Goal: Check status: Check status

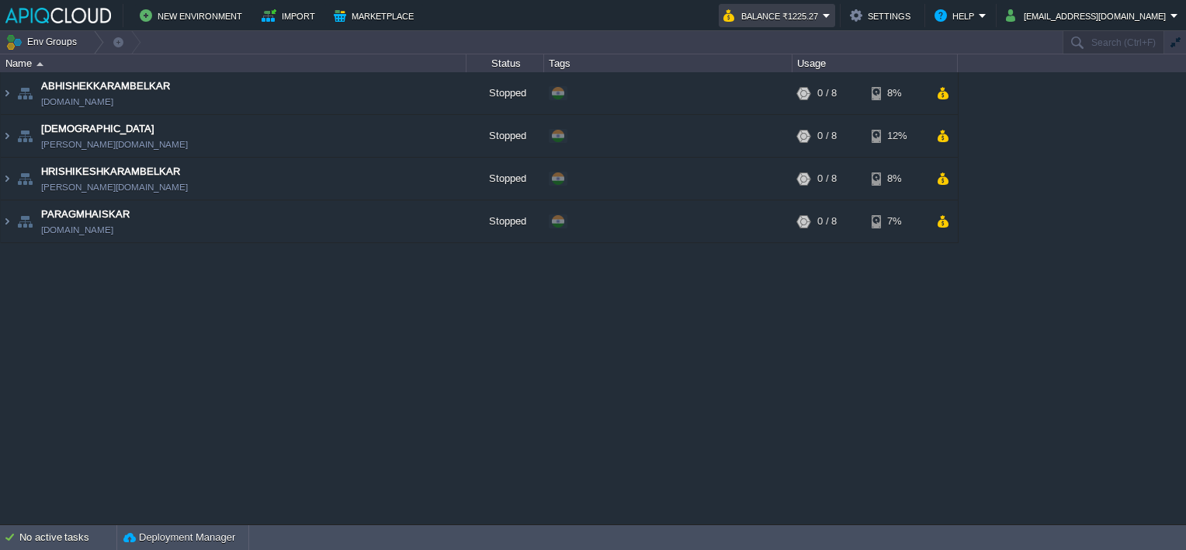
click at [811, 16] on button "Balance ₹1225.27" at bounding box center [773, 15] width 99 height 19
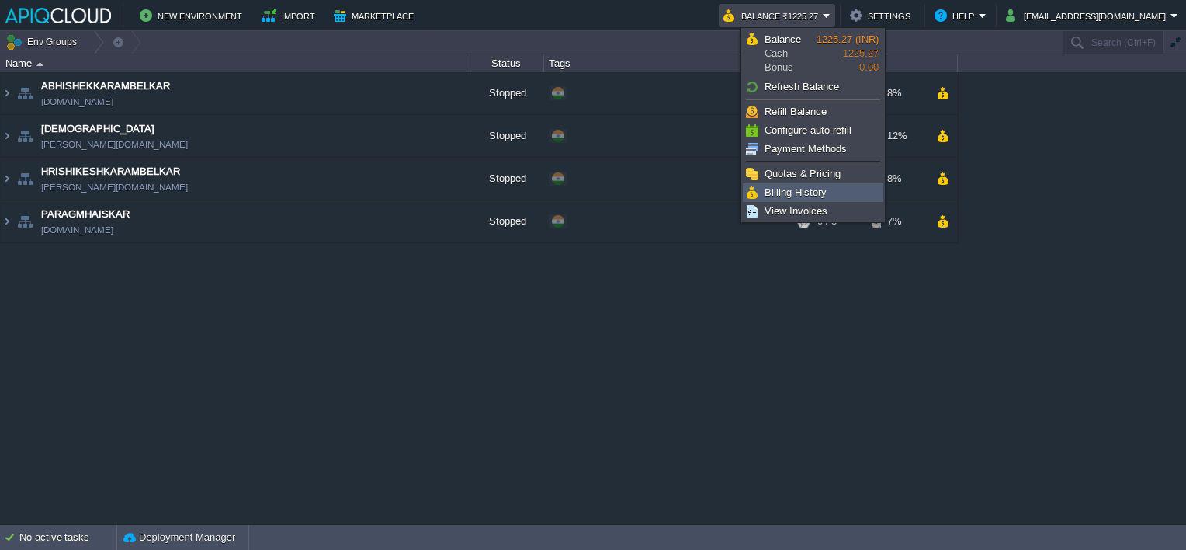
click at [777, 193] on span "Billing History" at bounding box center [796, 192] width 62 height 12
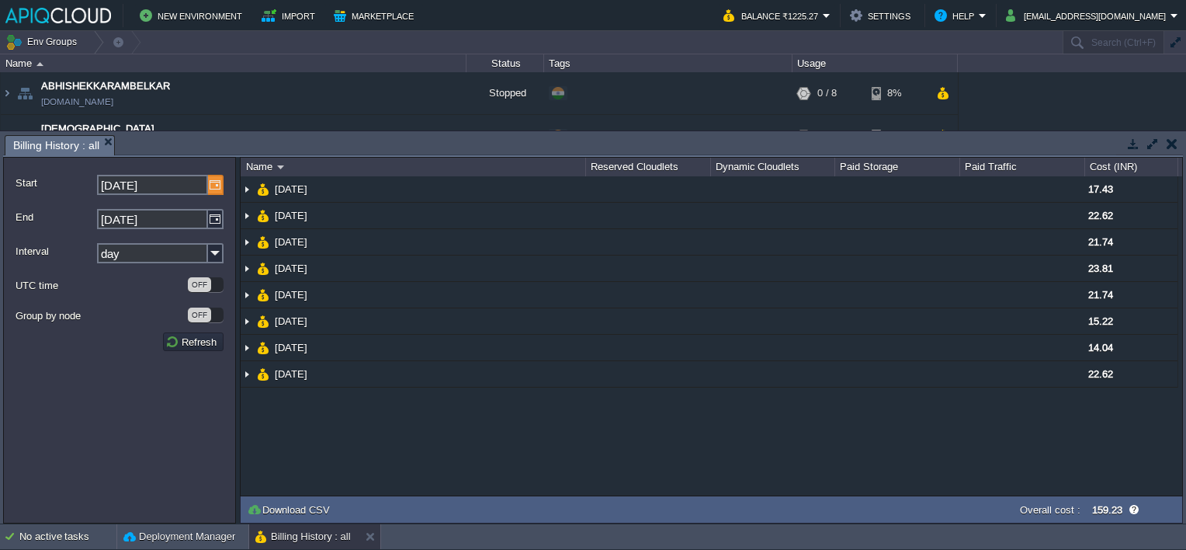
click at [213, 186] on img at bounding box center [216, 185] width 16 height 20
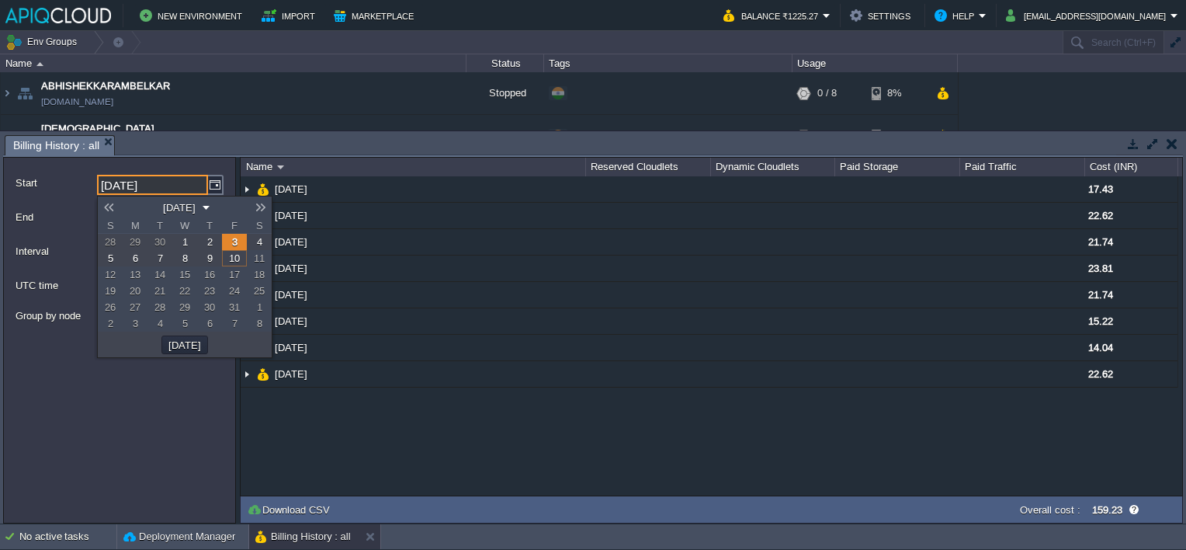
click at [109, 208] on link at bounding box center [109, 207] width 22 height 12
click at [135, 239] on span "1" at bounding box center [135, 242] width 5 height 12
type input "[DATE]"
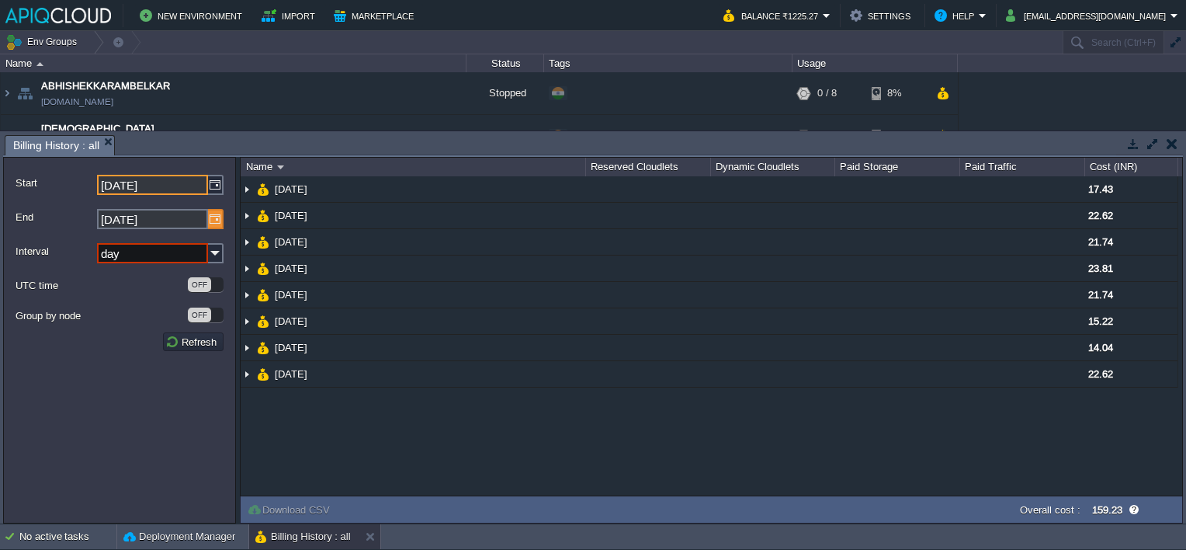
click at [214, 221] on img at bounding box center [216, 219] width 16 height 20
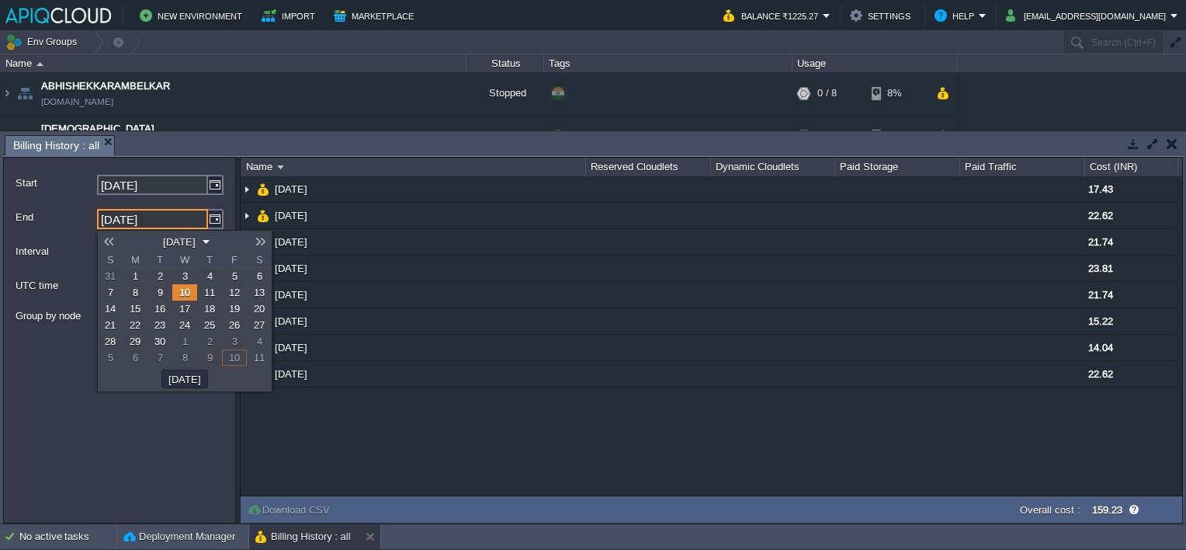
click at [111, 238] on link at bounding box center [109, 241] width 22 height 12
click at [139, 295] on link "8" at bounding box center [135, 292] width 25 height 16
type input "[DATE]"
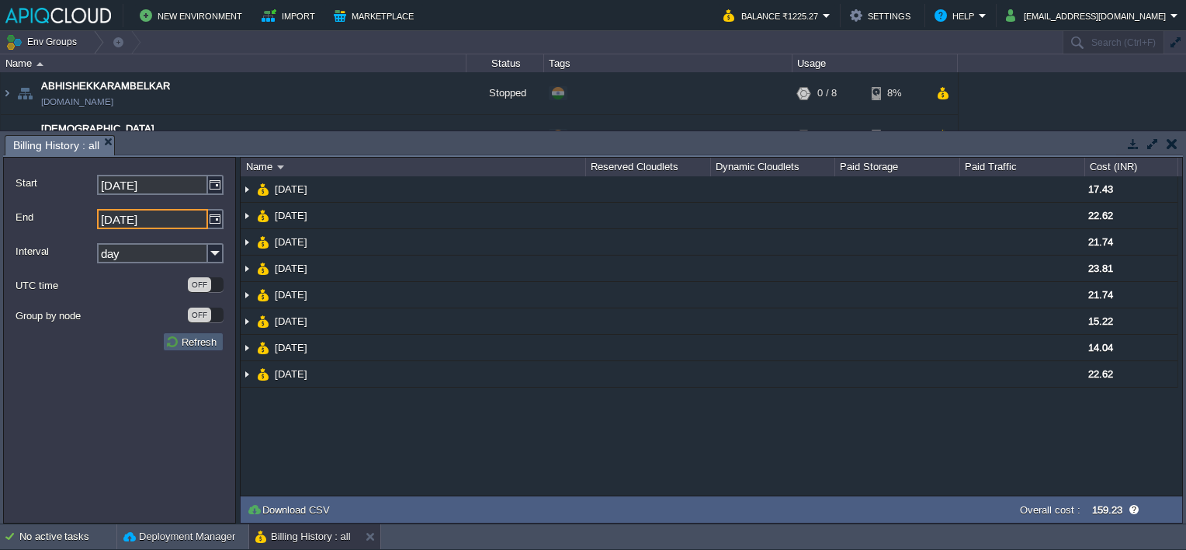
click at [193, 342] on button "Refresh" at bounding box center [193, 342] width 56 height 14
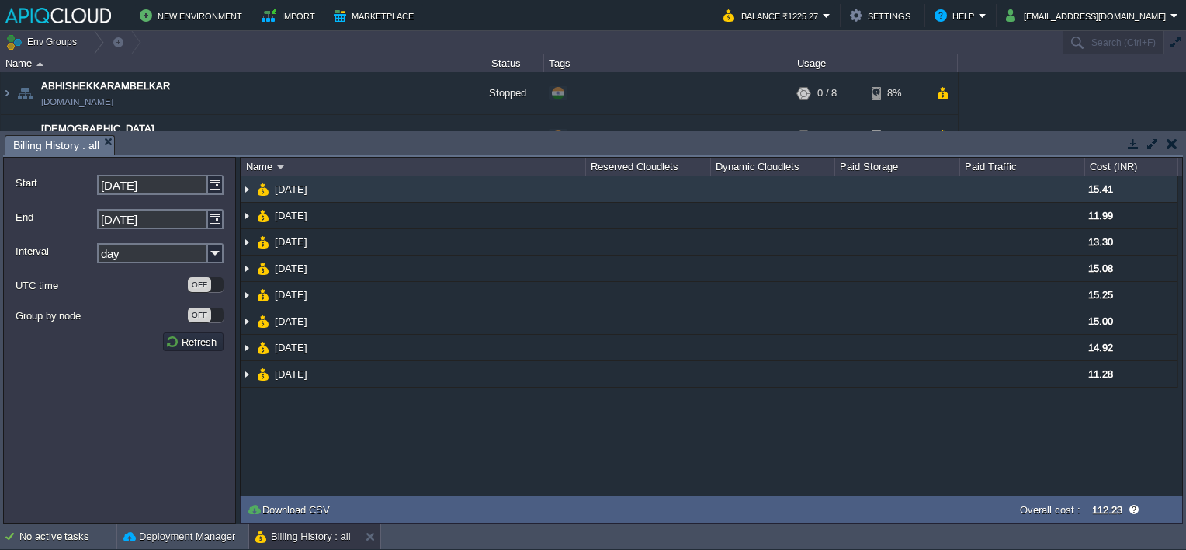
click at [246, 189] on img at bounding box center [247, 189] width 12 height 26
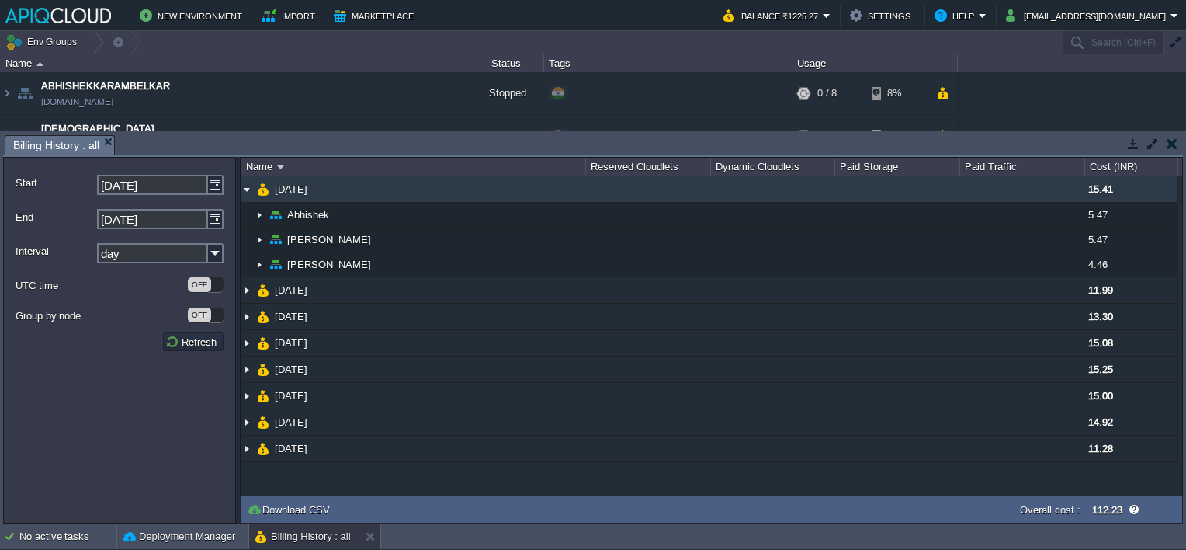
click at [246, 189] on img at bounding box center [247, 189] width 12 height 26
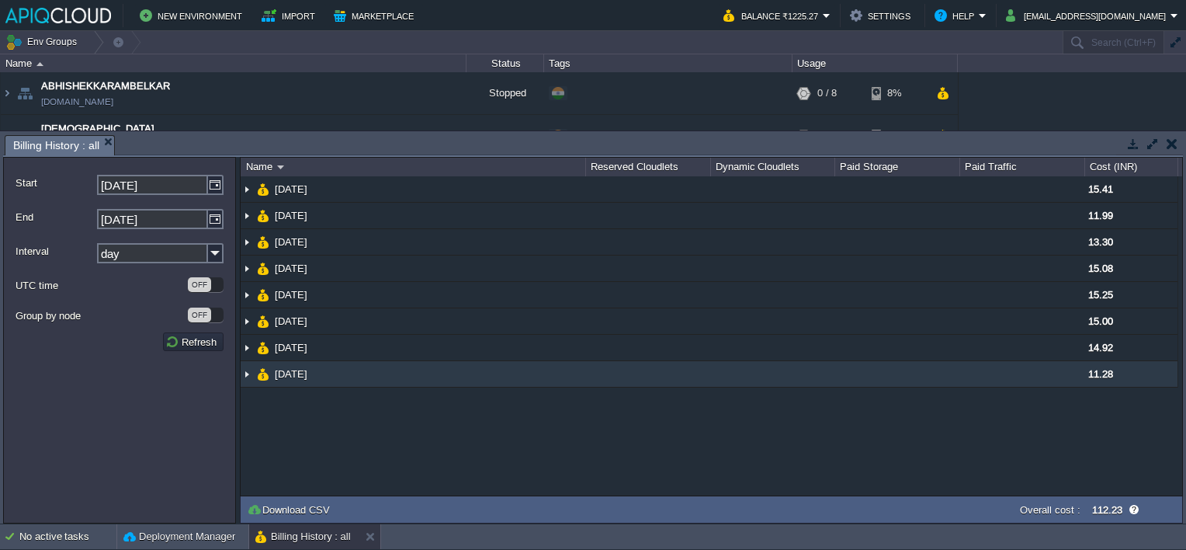
click at [245, 373] on img at bounding box center [247, 374] width 12 height 26
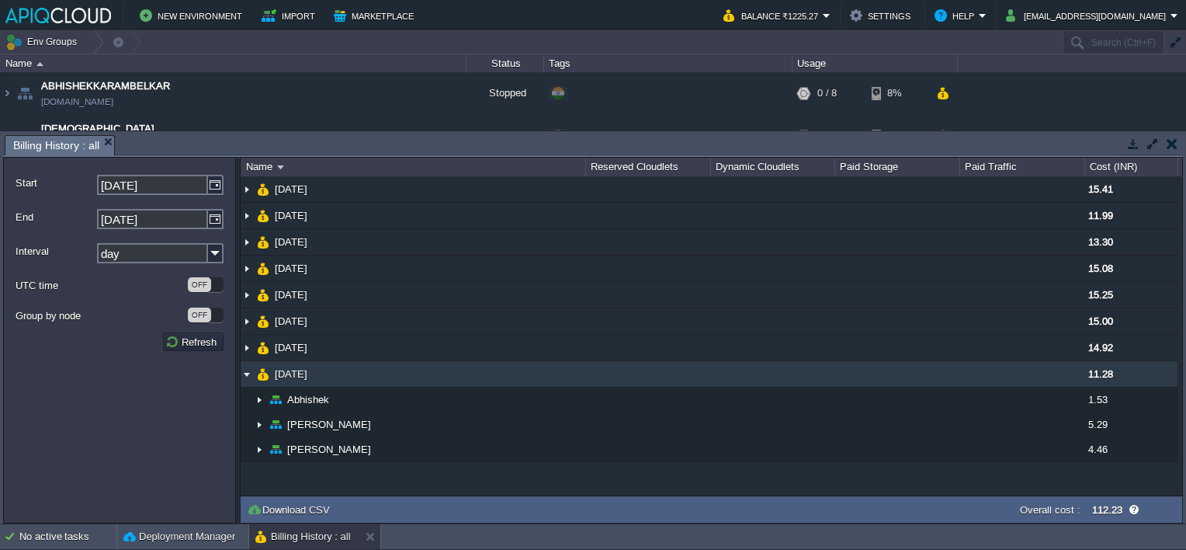
click at [245, 373] on img at bounding box center [247, 374] width 12 height 26
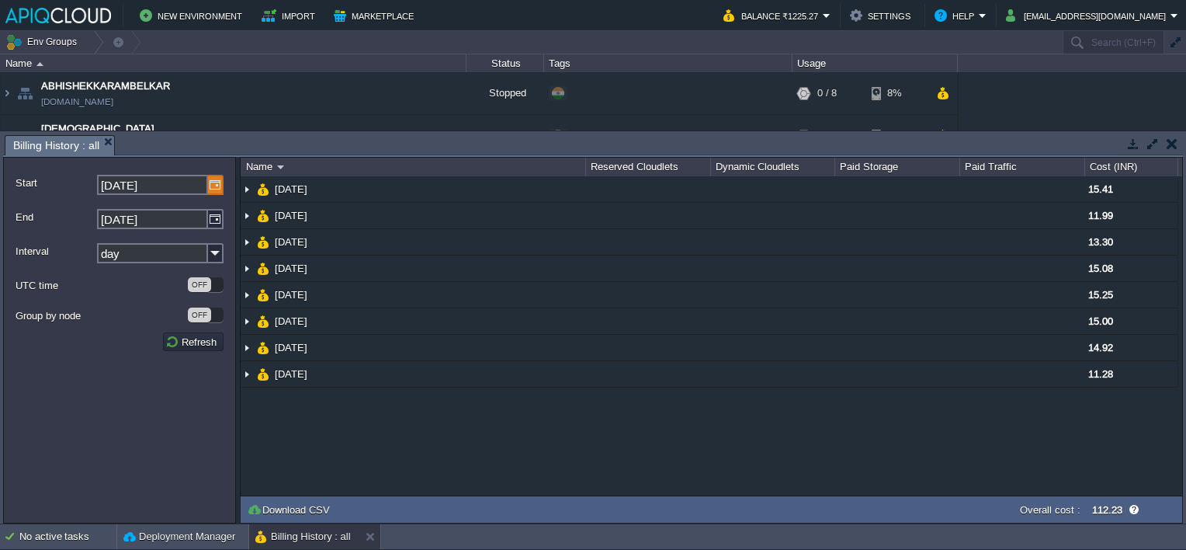
click at [210, 186] on img at bounding box center [216, 185] width 16 height 20
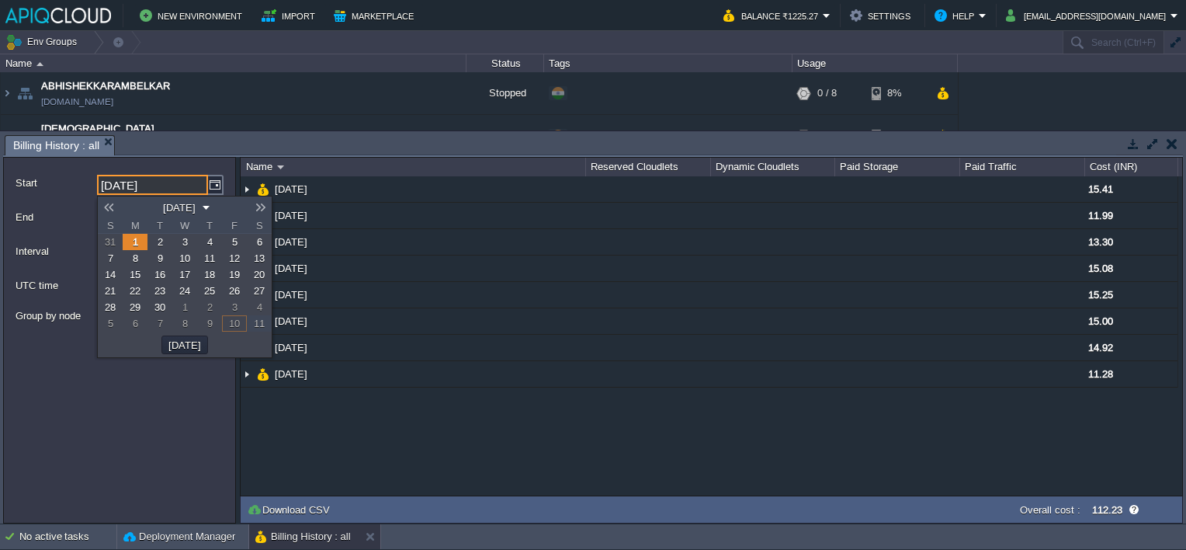
click at [113, 208] on link at bounding box center [109, 207] width 22 height 12
click at [239, 243] on link "1" at bounding box center [234, 242] width 25 height 16
type input "[DATE]"
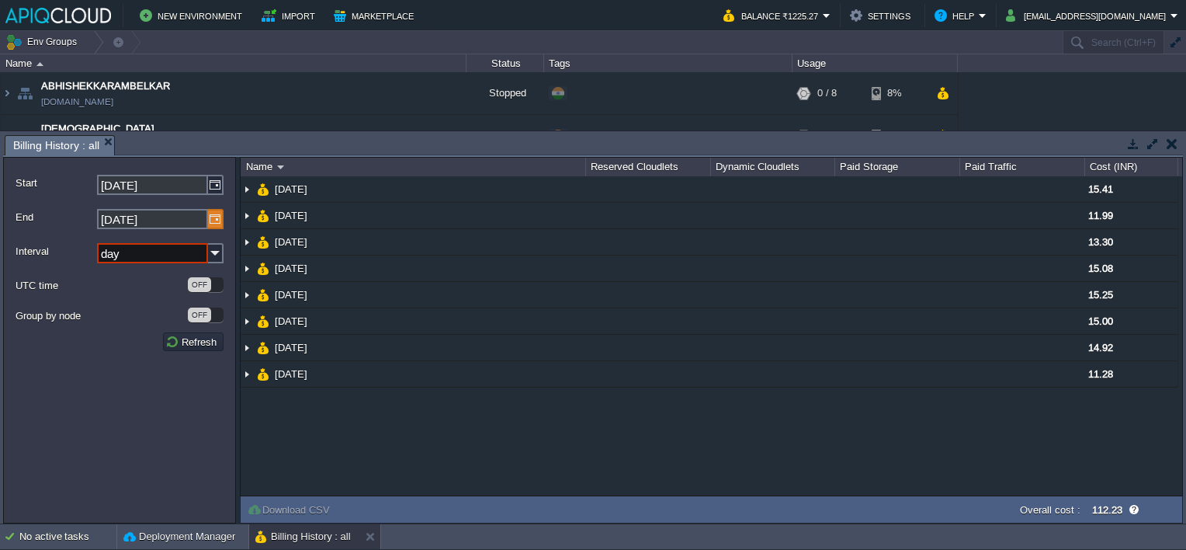
click at [217, 214] on img at bounding box center [216, 219] width 16 height 20
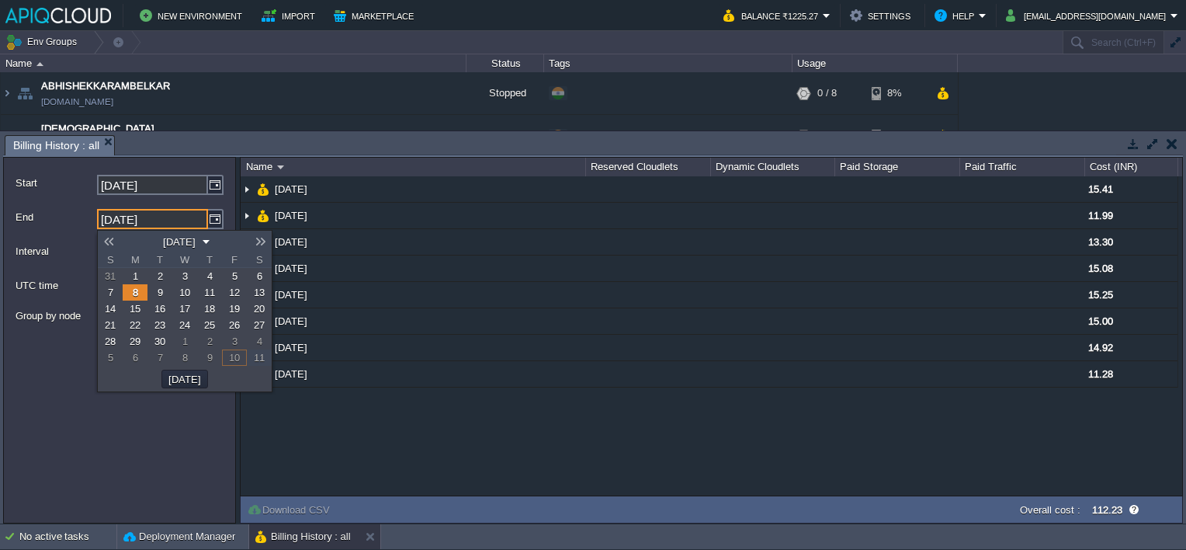
click at [112, 242] on link at bounding box center [109, 241] width 22 height 12
click at [237, 295] on span "8" at bounding box center [234, 292] width 5 height 12
type input "[DATE]"
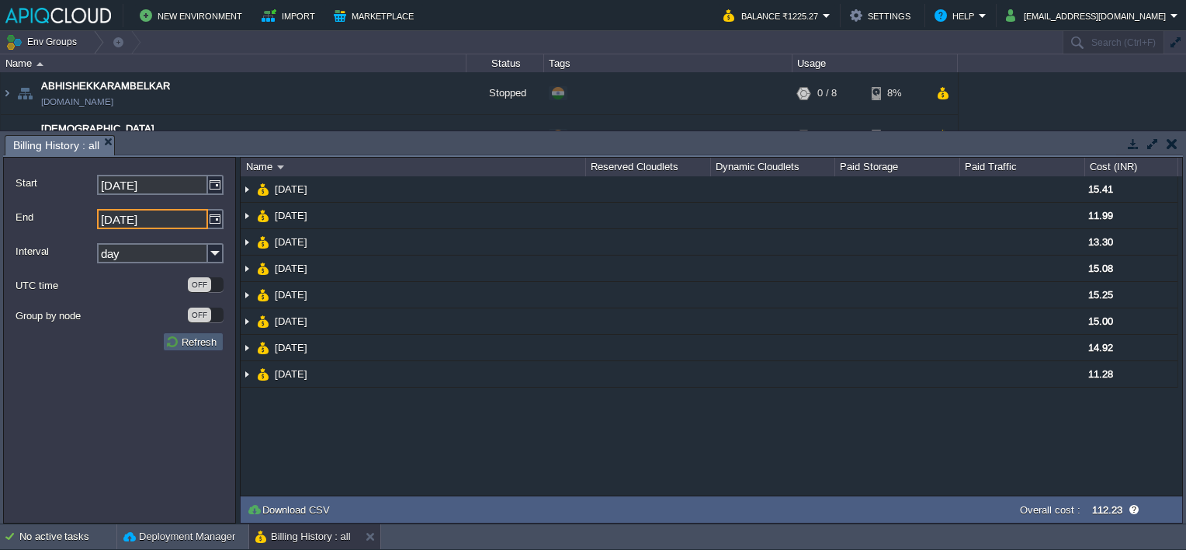
click at [196, 340] on button "Refresh" at bounding box center [193, 342] width 56 height 14
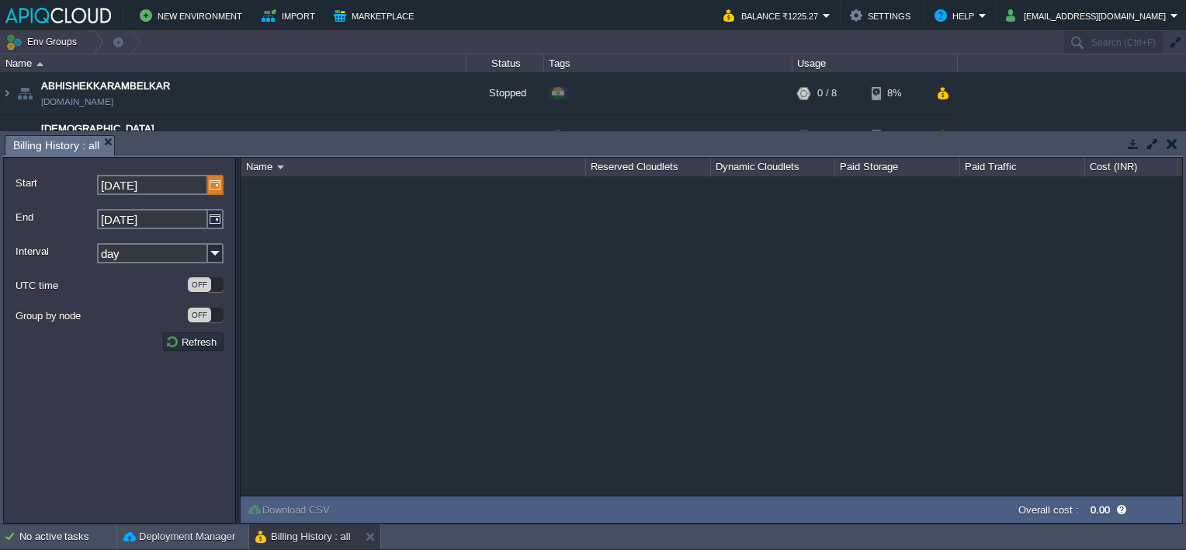
click at [216, 190] on img at bounding box center [216, 185] width 16 height 20
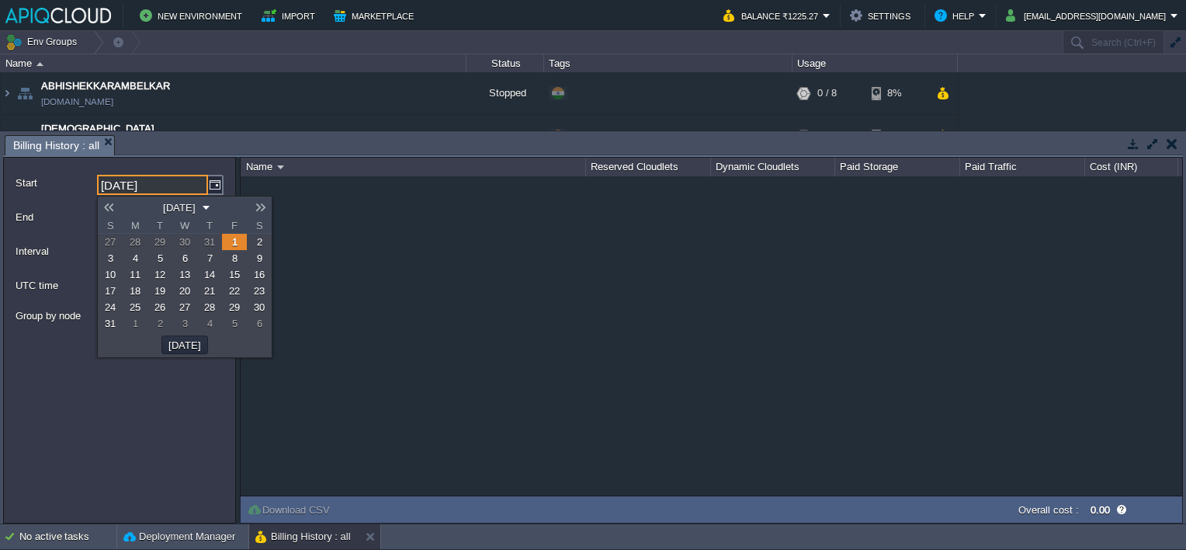
click at [232, 260] on span "8" at bounding box center [234, 258] width 5 height 12
type input "[DATE]"
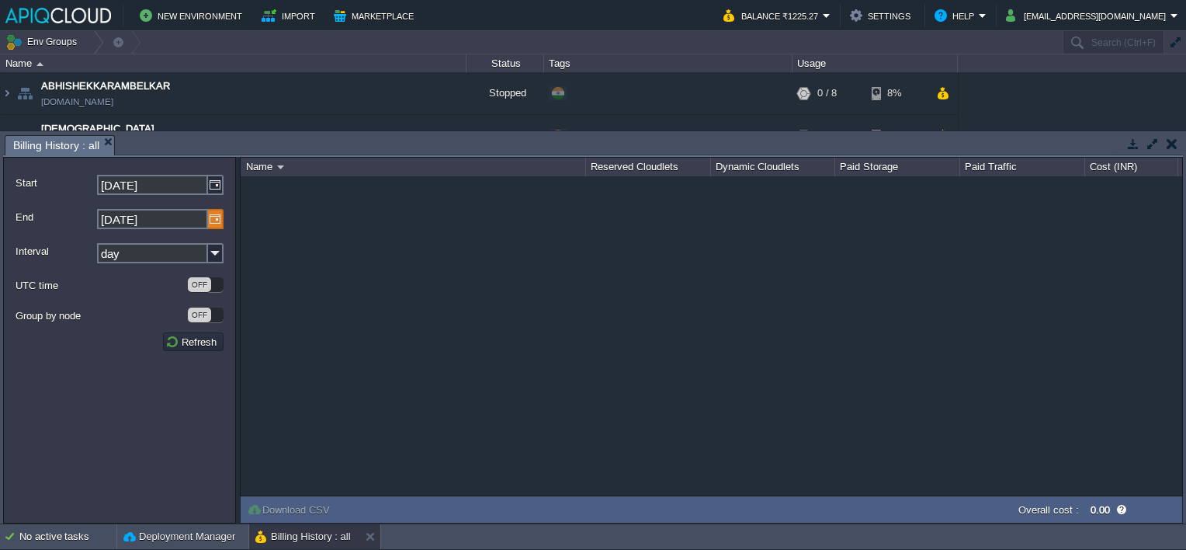
click at [213, 214] on img at bounding box center [216, 219] width 16 height 20
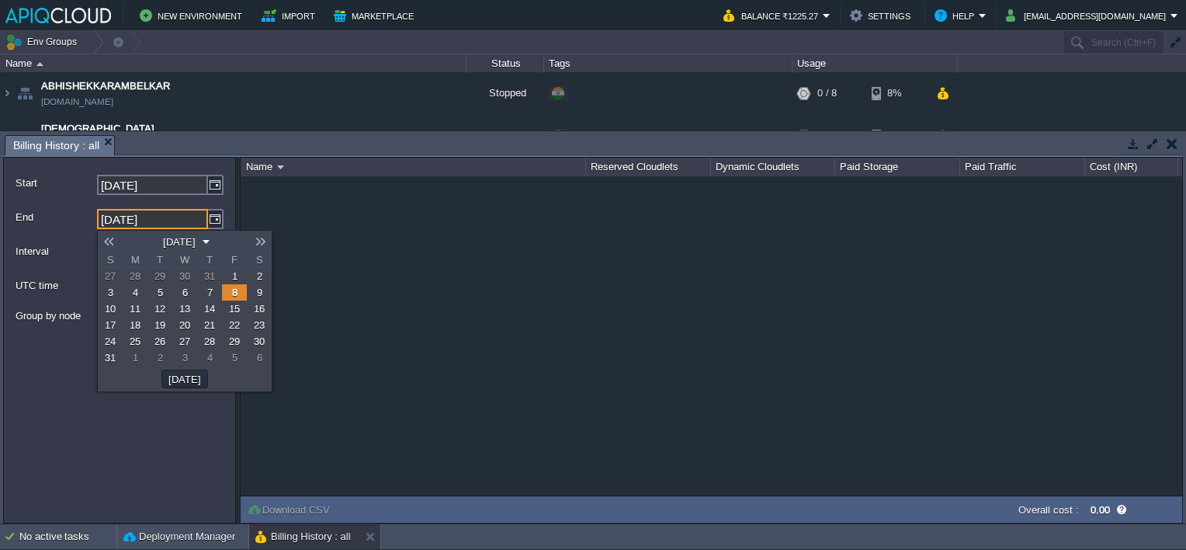
click at [235, 309] on span "15" at bounding box center [234, 309] width 11 height 12
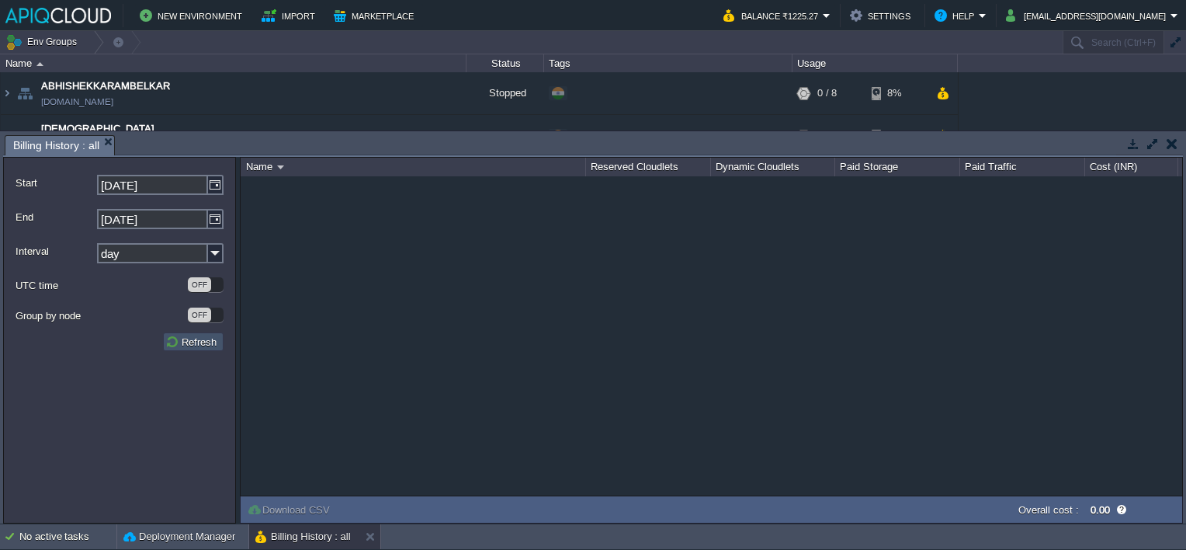
click at [188, 340] on button "Refresh" at bounding box center [193, 342] width 56 height 14
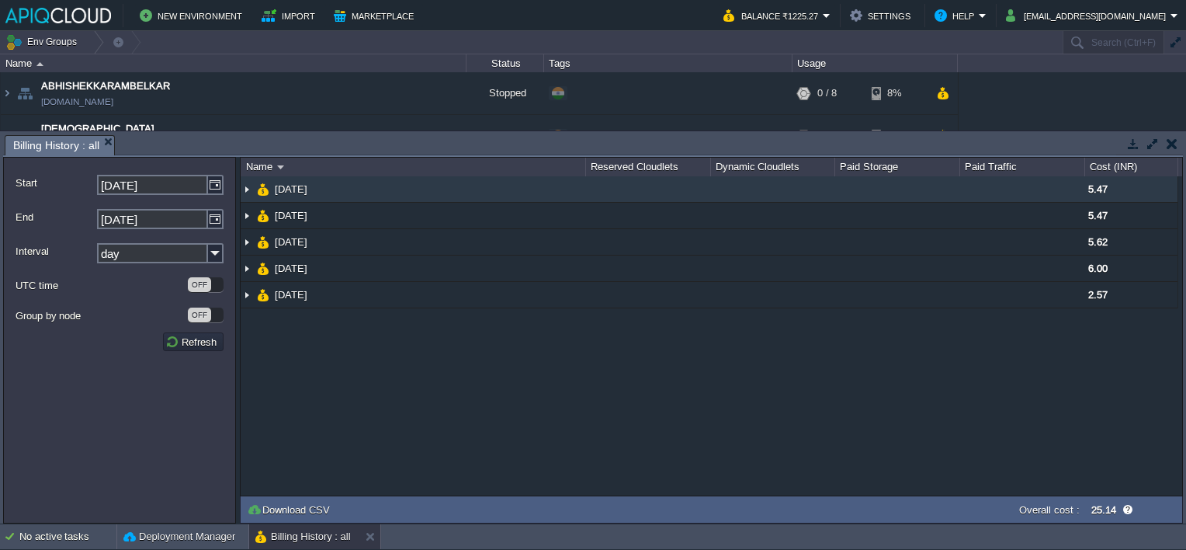
click at [247, 186] on img at bounding box center [247, 189] width 12 height 26
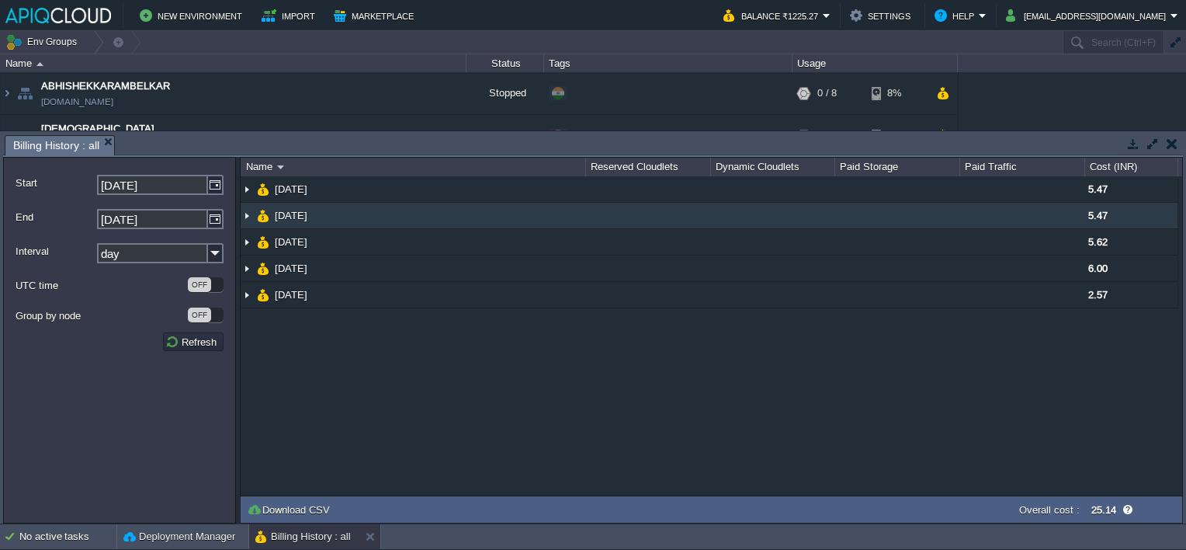
click at [244, 211] on img at bounding box center [247, 216] width 12 height 26
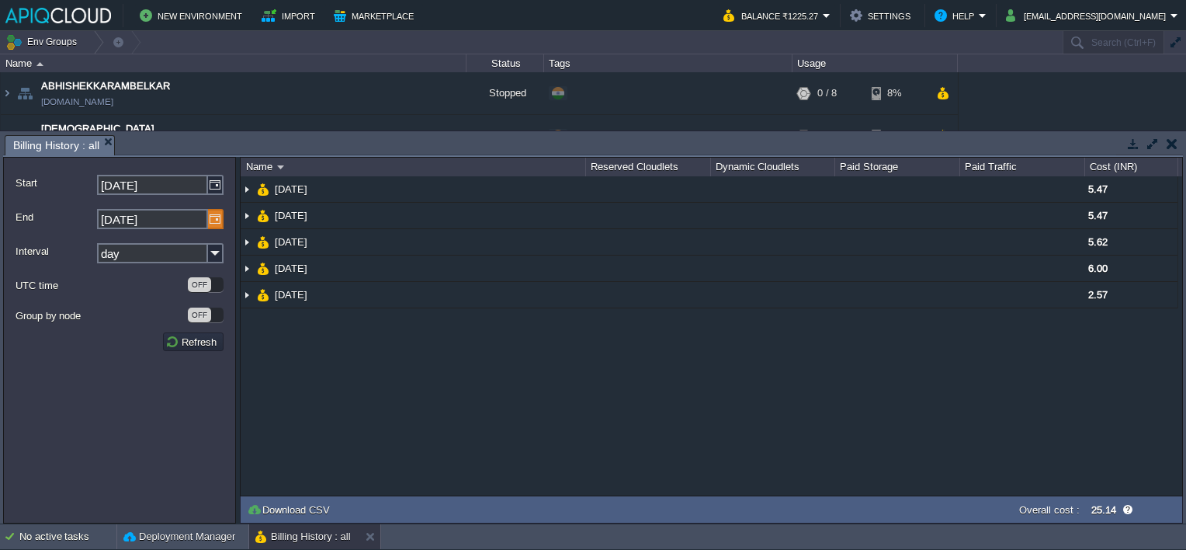
click at [215, 214] on img at bounding box center [216, 219] width 16 height 20
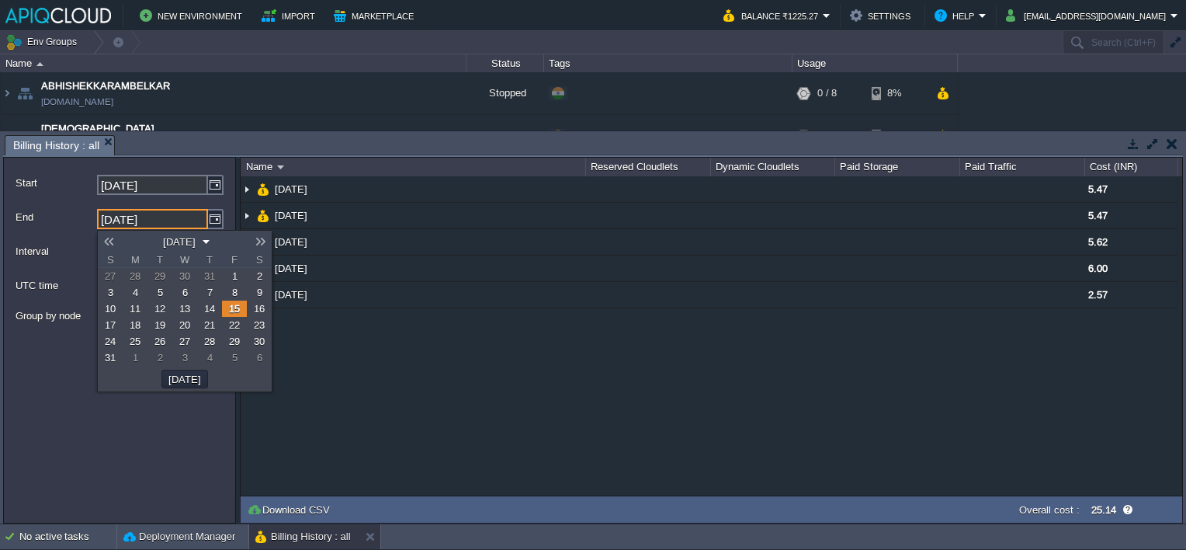
click at [234, 325] on span "22" at bounding box center [234, 325] width 11 height 12
type input "[DATE]"
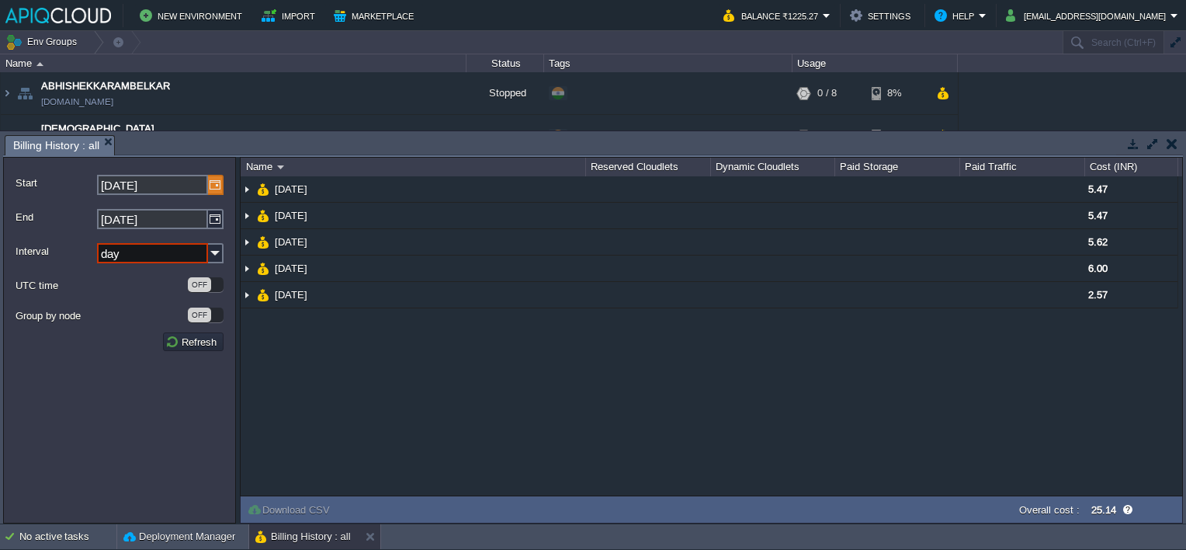
click at [214, 186] on img at bounding box center [216, 185] width 16 height 20
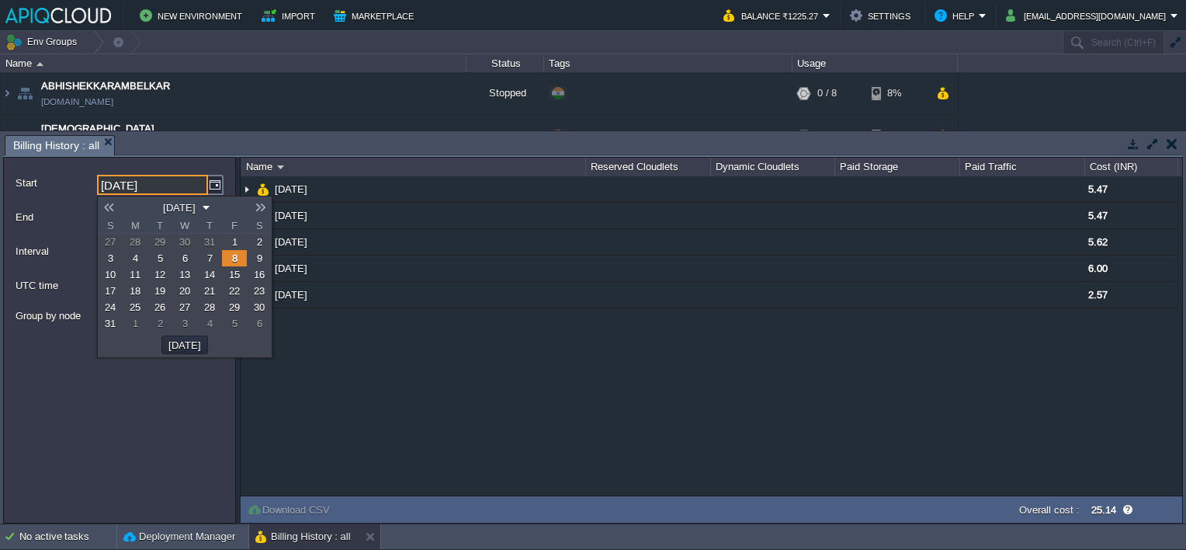
click at [235, 269] on span "15" at bounding box center [234, 275] width 11 height 12
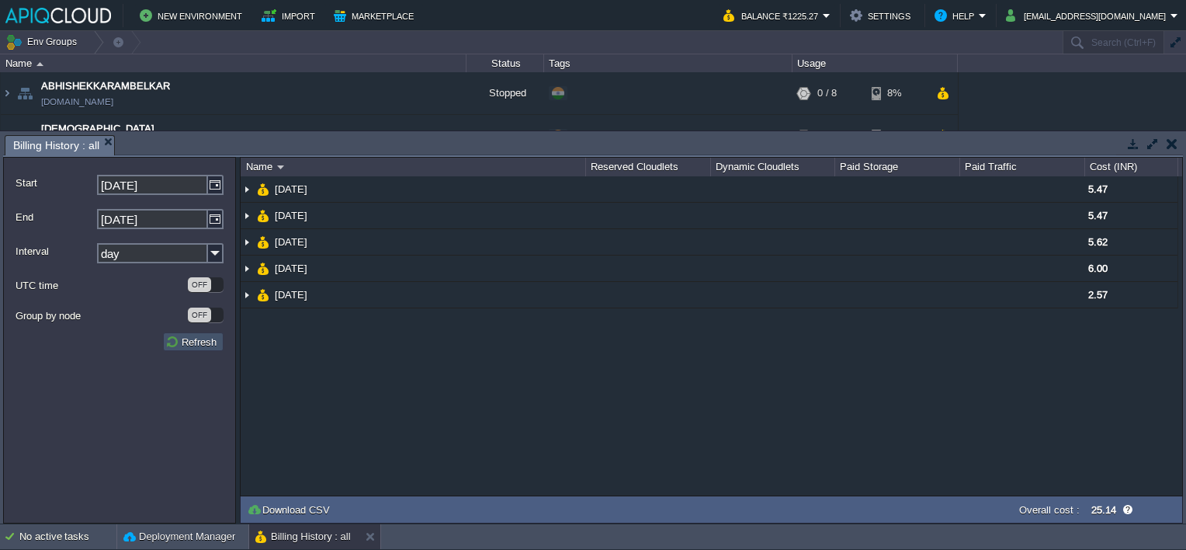
click at [202, 341] on button "Refresh" at bounding box center [193, 342] width 56 height 14
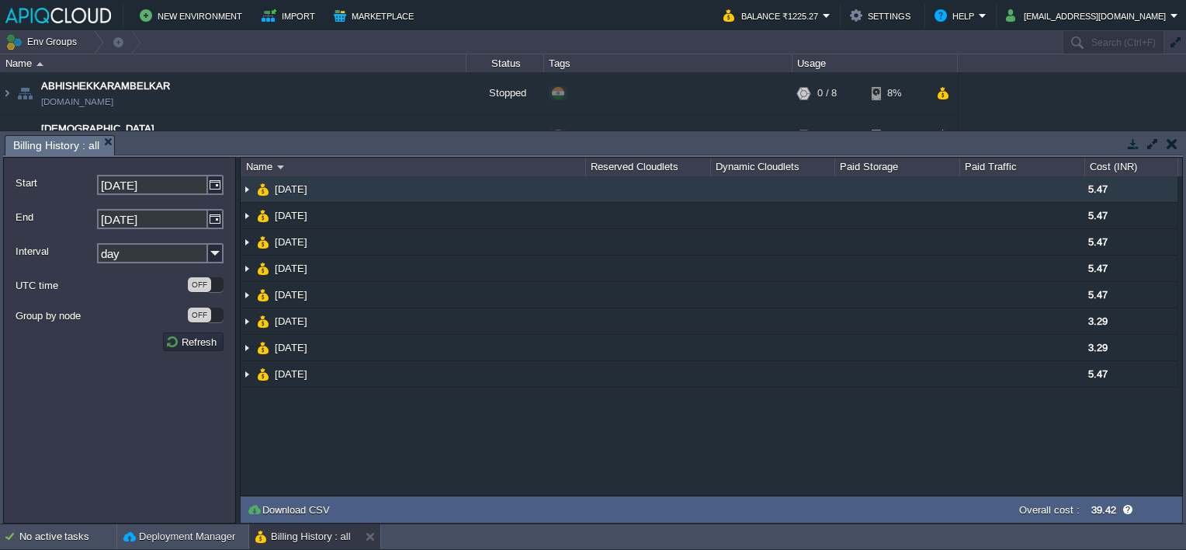
click at [245, 187] on img at bounding box center [247, 189] width 12 height 26
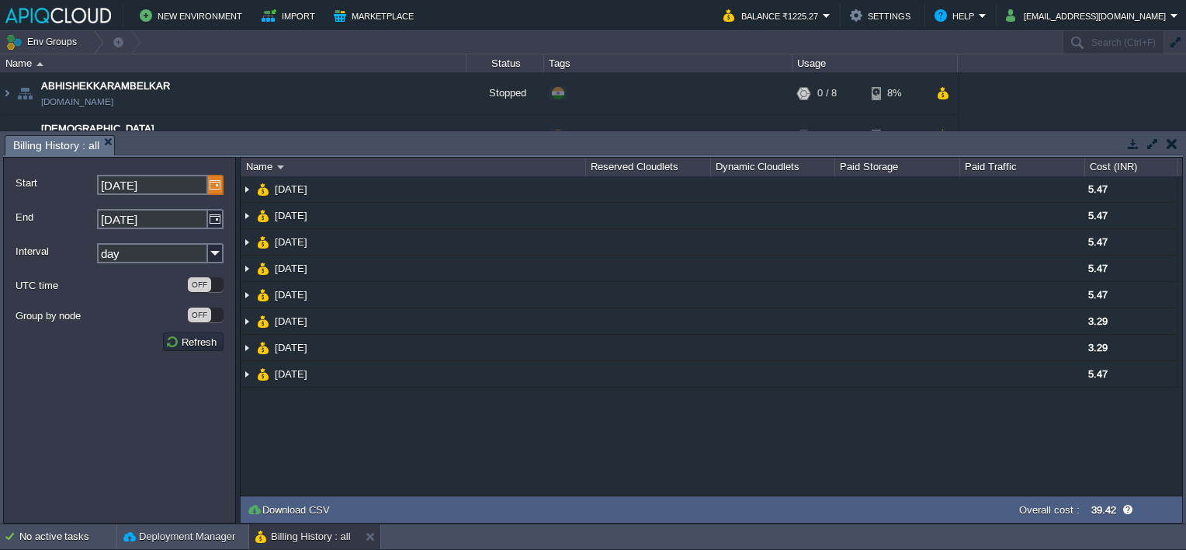
click at [211, 187] on img at bounding box center [216, 185] width 16 height 20
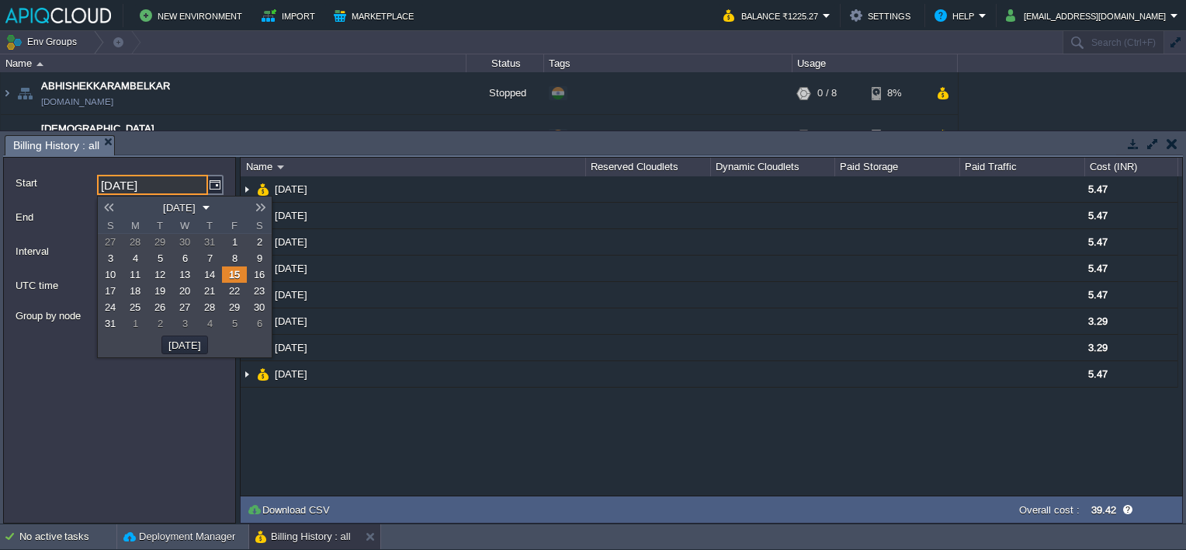
click at [234, 304] on span "29" at bounding box center [234, 307] width 11 height 12
type input "[DATE]"
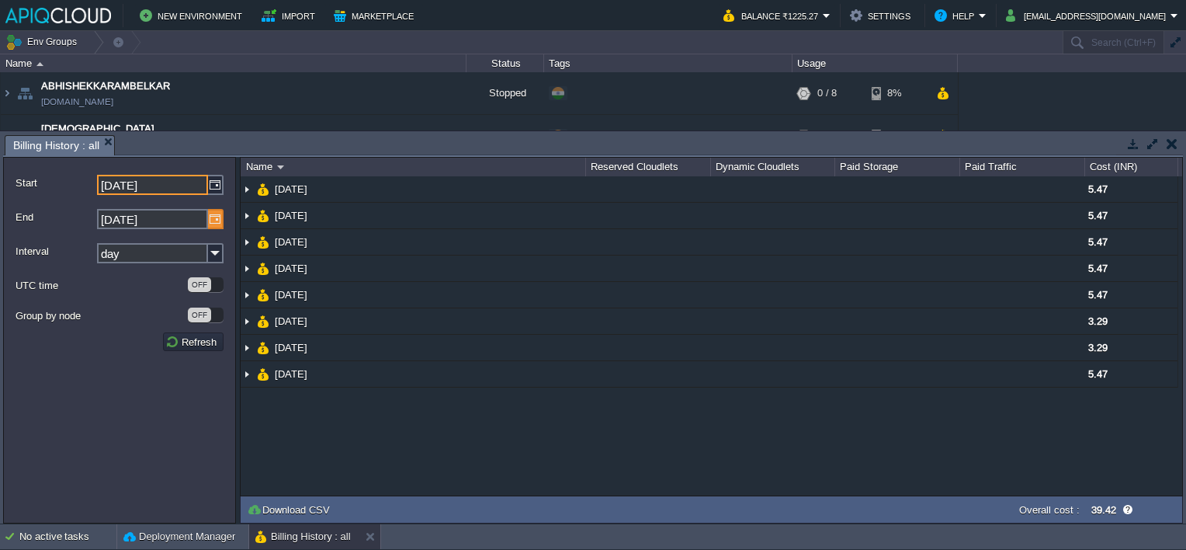
click at [219, 216] on img at bounding box center [216, 219] width 16 height 20
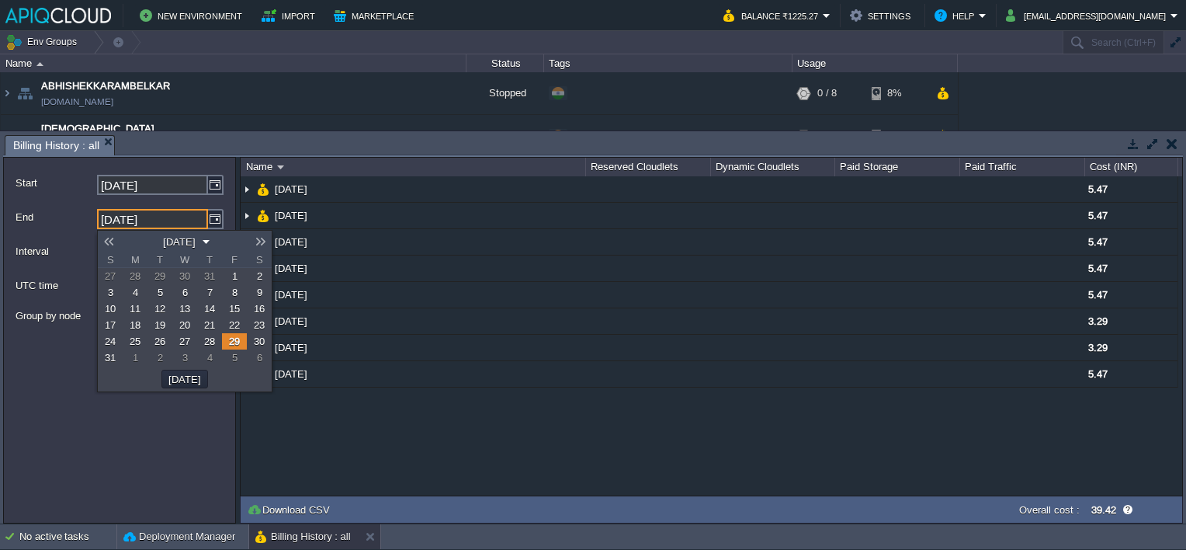
click at [231, 338] on span "29" at bounding box center [234, 341] width 11 height 12
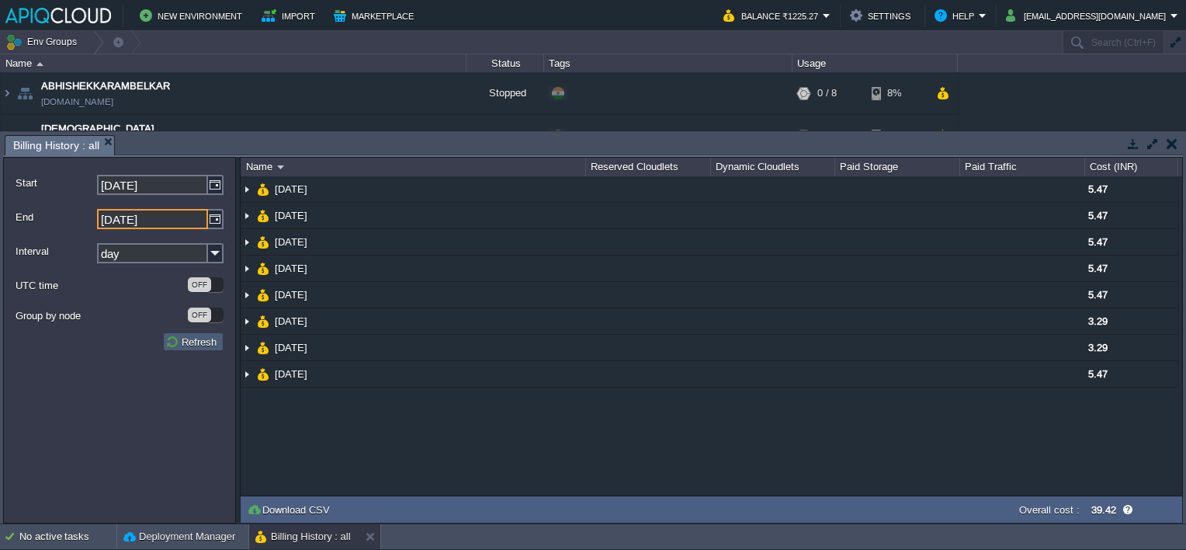
click at [194, 337] on button "Refresh" at bounding box center [193, 342] width 56 height 14
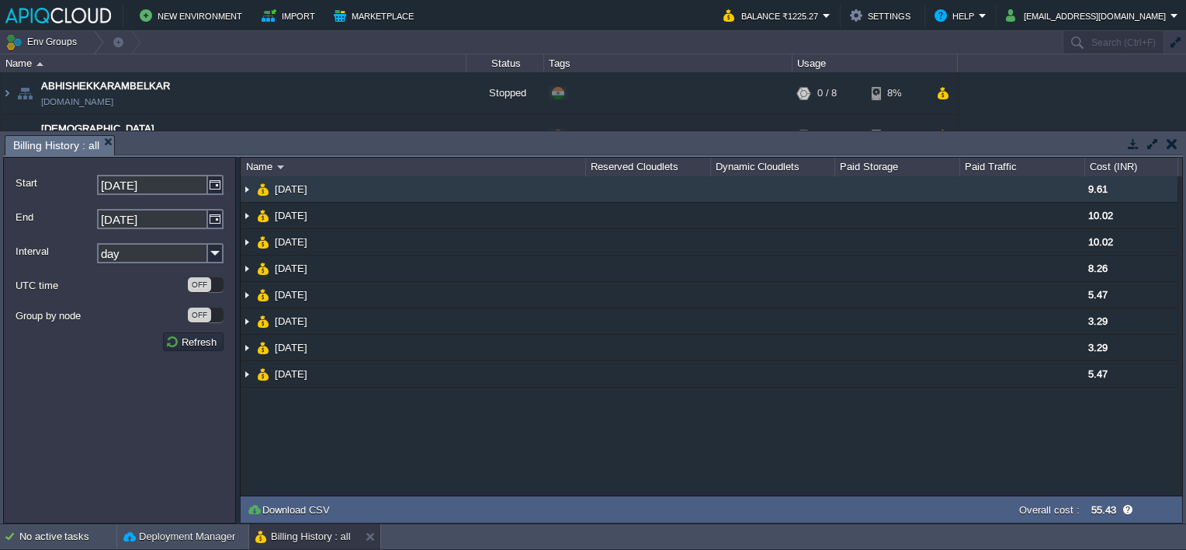
click at [244, 194] on img at bounding box center [247, 189] width 12 height 26
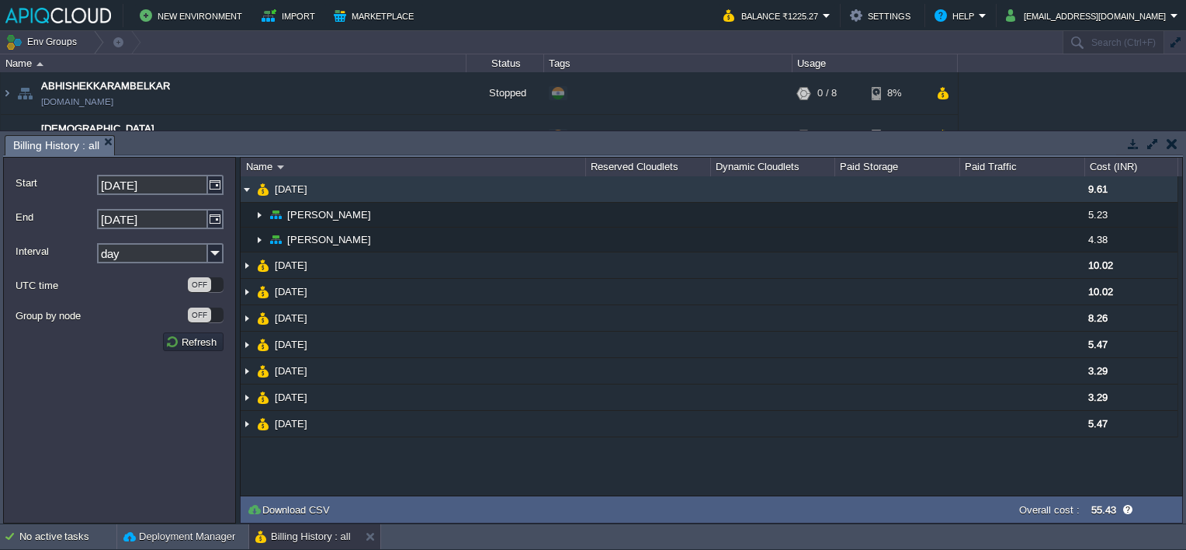
click at [244, 194] on img at bounding box center [247, 189] width 12 height 26
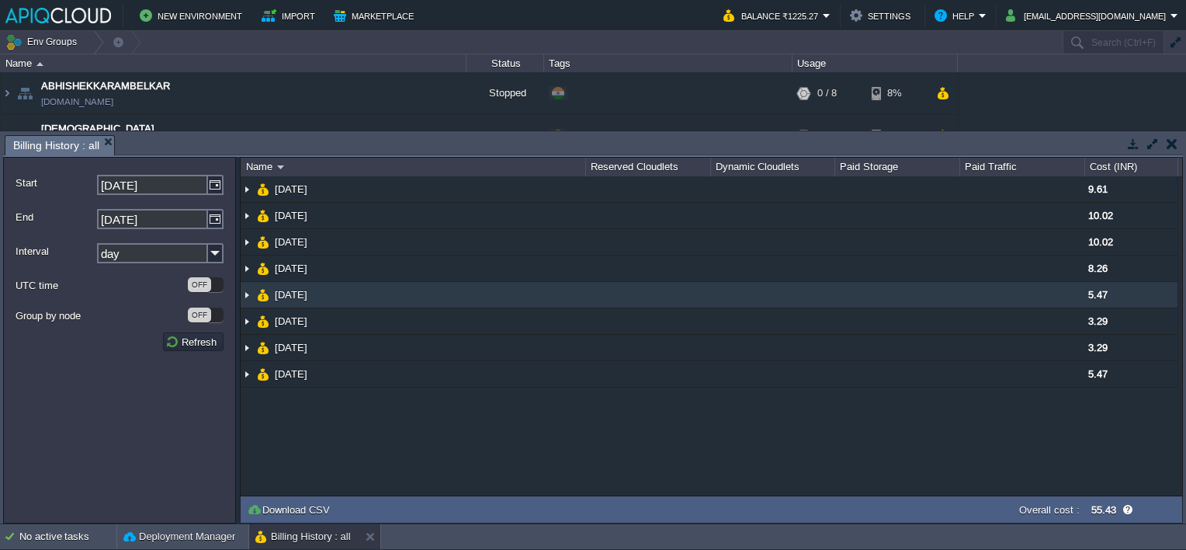
click at [248, 297] on img at bounding box center [247, 295] width 12 height 26
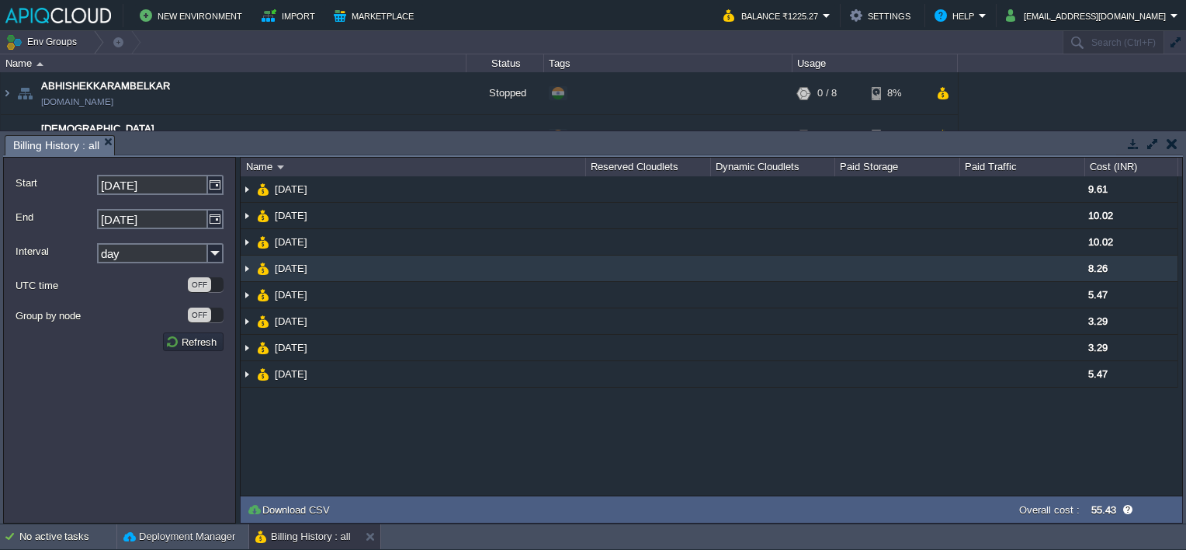
click at [249, 266] on img at bounding box center [247, 268] width 12 height 26
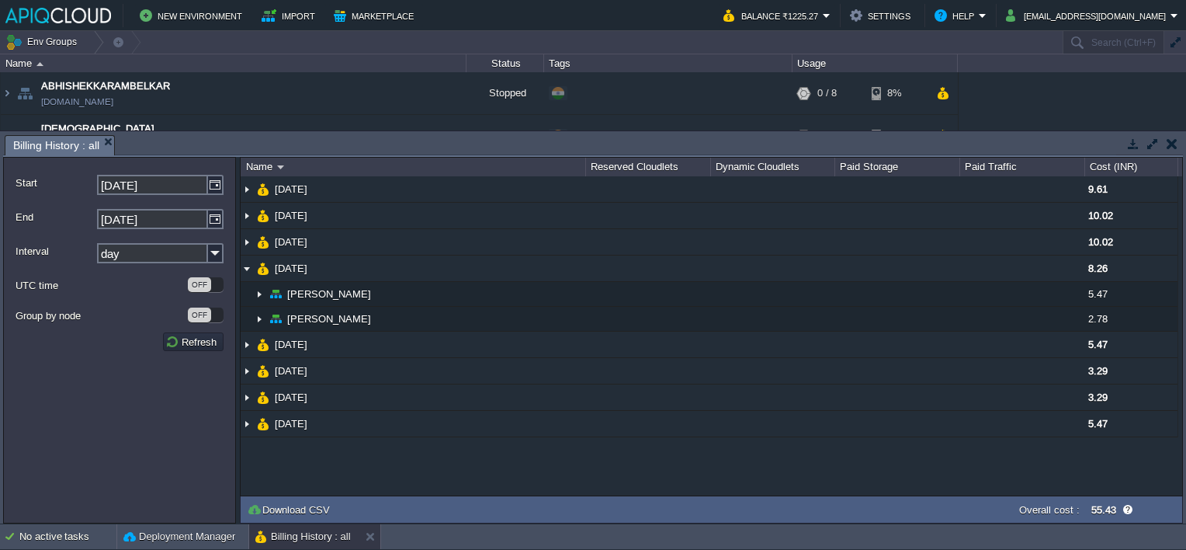
click at [1169, 147] on button "button" at bounding box center [1172, 144] width 11 height 14
